Goal: Find specific page/section: Find specific page/section

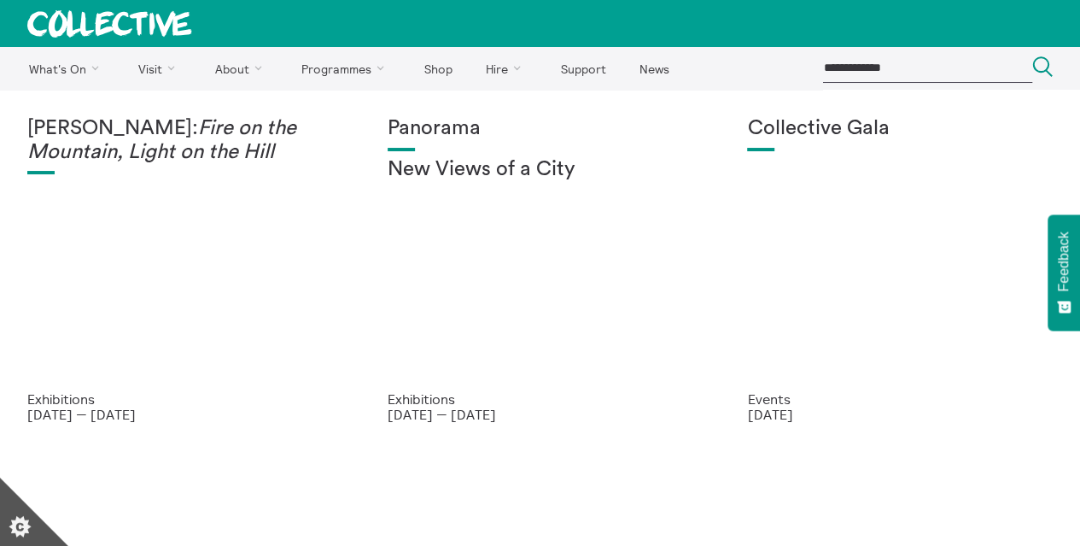
click at [910, 65] on input "search" at bounding box center [927, 68] width 210 height 28
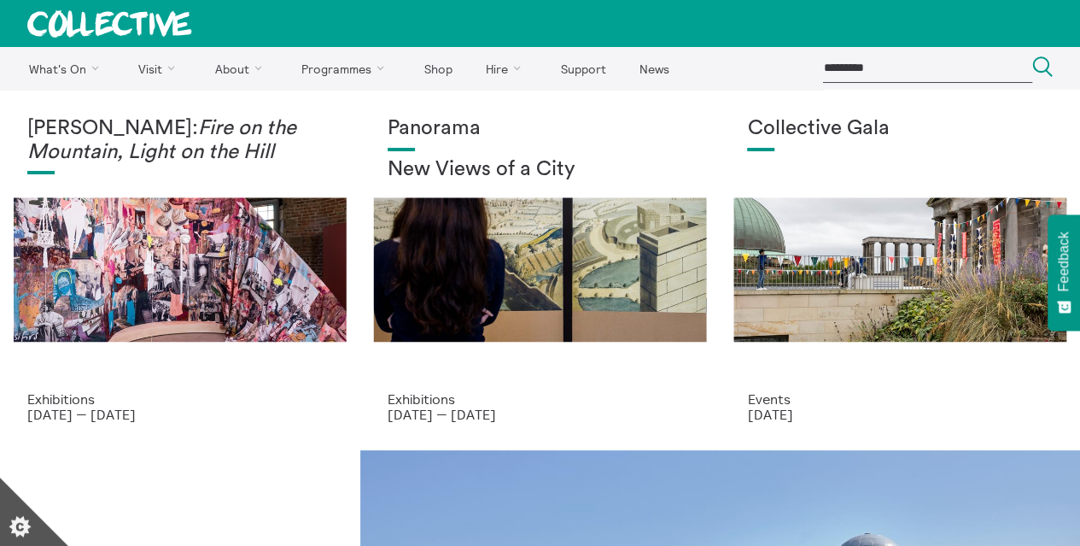
type input "*********"
click at [1032, 56] on button "Search Close" at bounding box center [1042, 67] width 20 height 23
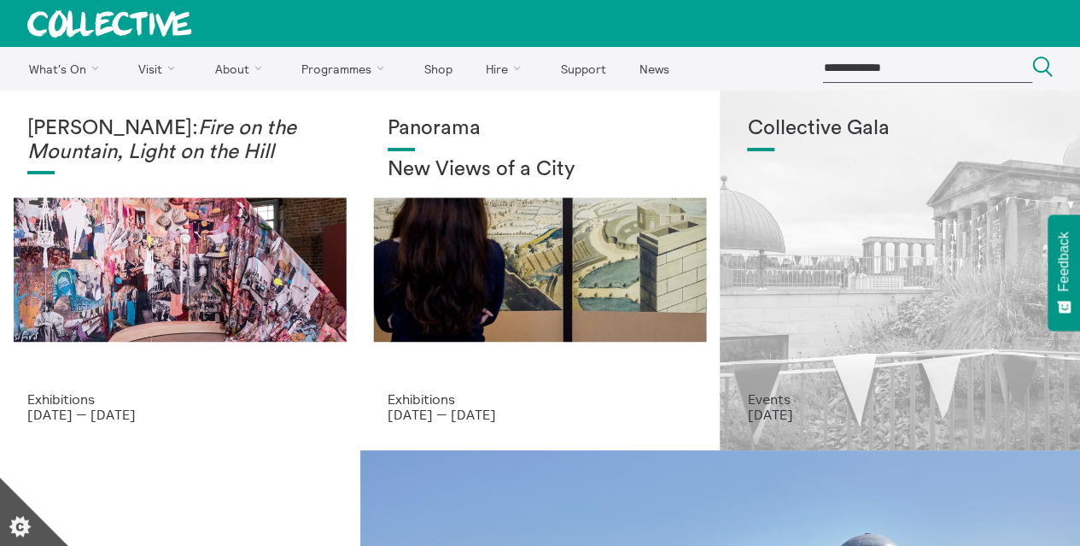
click at [861, 262] on div "Collective Gala" at bounding box center [900, 254] width 306 height 274
